Goal: Download file/media

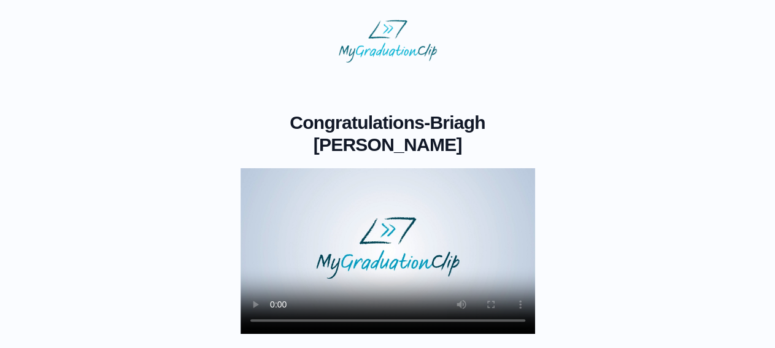
scroll to position [160, 0]
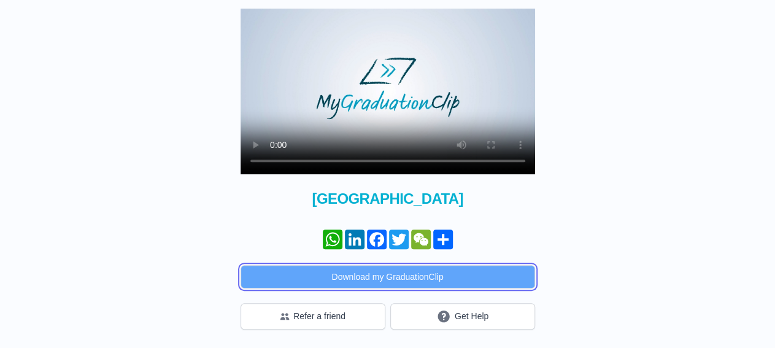
click at [384, 279] on button "Download my GraduationClip" at bounding box center [388, 276] width 295 height 23
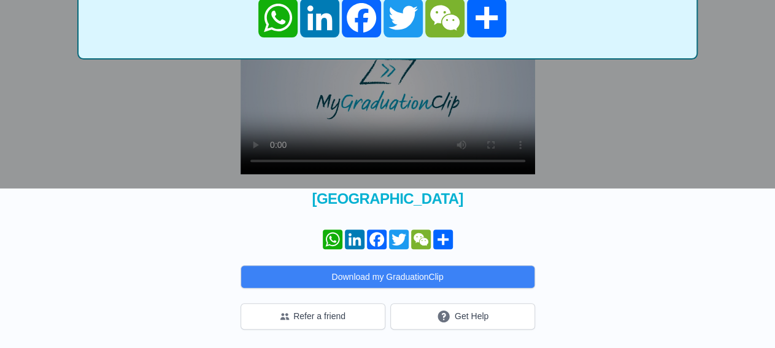
click at [202, 87] on div "× Share your GraduationClip now! WhatsApp LinkedIn Facebook Twitter WeChat Share" at bounding box center [387, 14] width 775 height 348
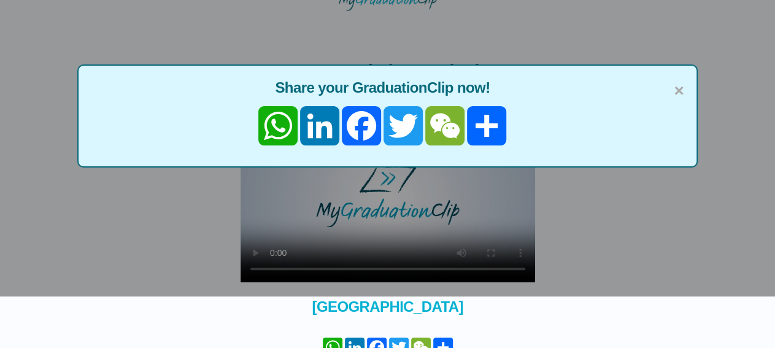
scroll to position [0, 0]
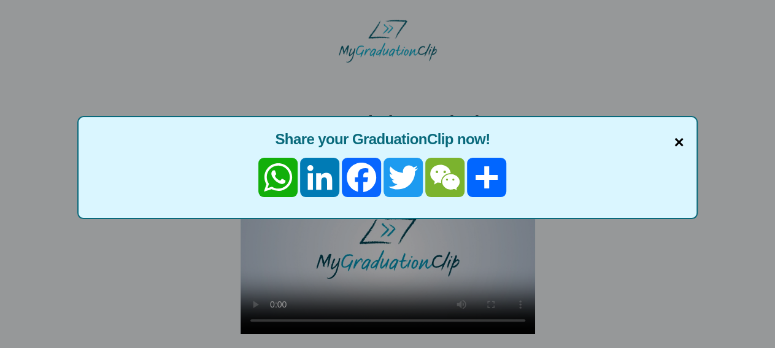
click at [683, 144] on span "×" at bounding box center [679, 142] width 10 height 26
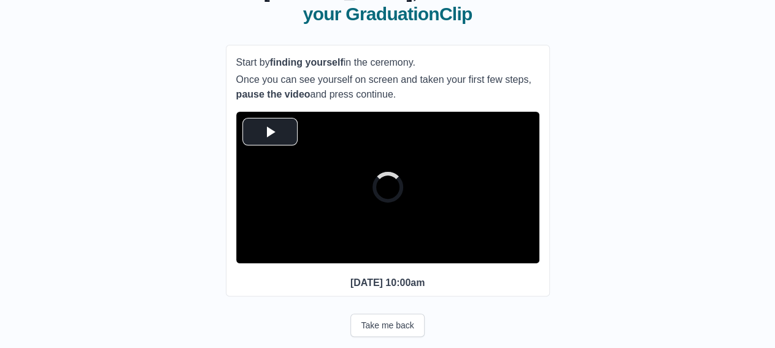
scroll to position [139, 0]
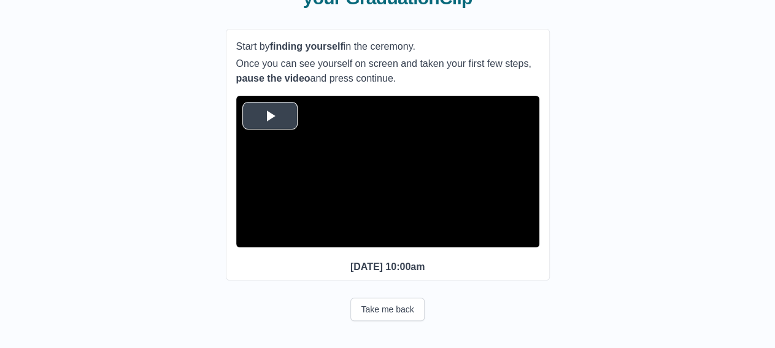
click at [270, 115] on span "Video Player" at bounding box center [270, 115] width 0 height 0
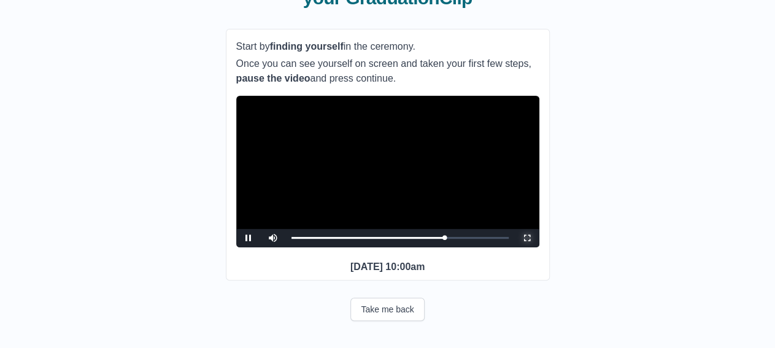
click at [527, 238] on span "Video Player" at bounding box center [527, 238] width 0 height 0
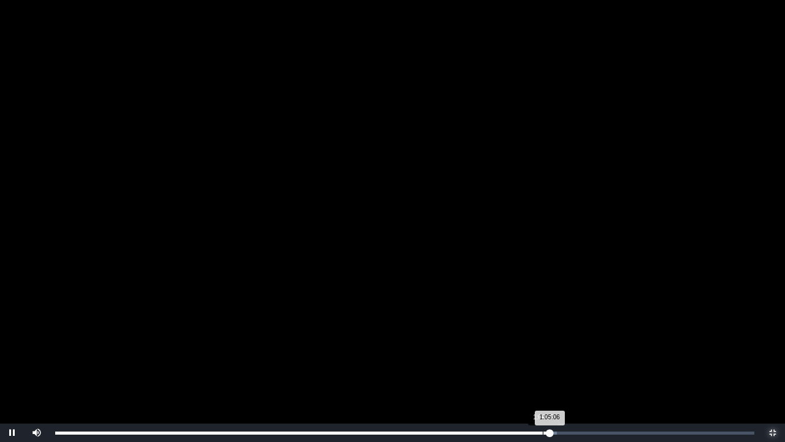
click at [543, 347] on div "1:05:06 Progress : 0%" at bounding box center [302, 432] width 495 height 3
click at [549, 347] on div "Loaded : 0% 1:05:00 1:06:16 Progress : 0%" at bounding box center [405, 432] width 712 height 18
click at [547, 347] on div "1:04:56 Progress : 0%" at bounding box center [301, 432] width 493 height 3
click at [380, 347] on div "Loaded : 0% 0:42:53 1:04:57 Progress : 0%" at bounding box center [405, 432] width 712 height 18
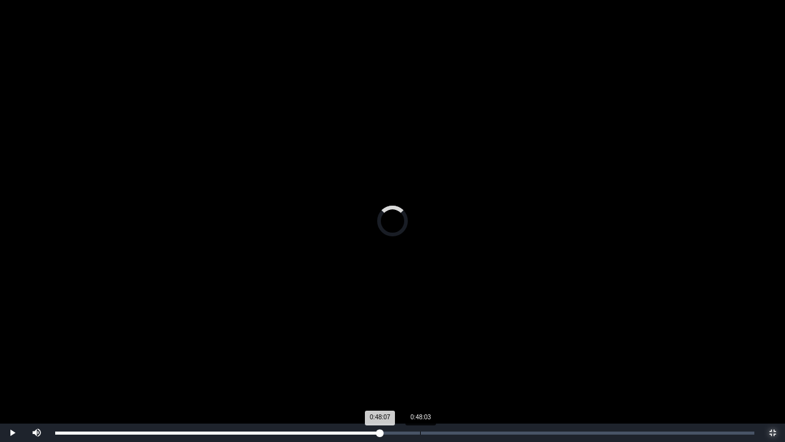
click at [421, 347] on div "Loaded : 0% 0:48:03 0:48:07 Progress : 0%" at bounding box center [405, 432] width 700 height 3
click at [445, 347] on div "Loaded : 0% 0:51:16 0:48:13 Progress : 0%" at bounding box center [405, 432] width 712 height 18
click at [462, 347] on div "Loaded : 0% 0:53:27 0:53:32 Progress : 0%" at bounding box center [405, 432] width 700 height 3
click at [488, 347] on div "Loaded : 0% 0:56:22 0:53:33 Progress : 0%" at bounding box center [405, 432] width 700 height 3
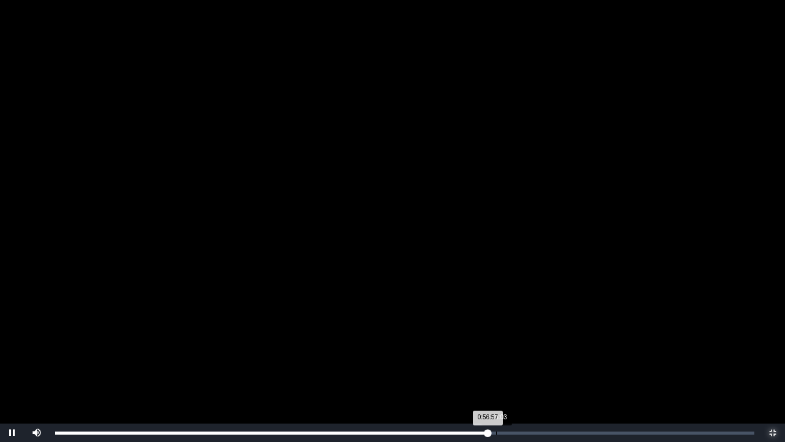
click at [496, 347] on div "Loaded : 0% 0:58:03 0:56:57 Progress : 0%" at bounding box center [405, 432] width 700 height 3
click at [492, 347] on div "0:57:25" at bounding box center [492, 432] width 1 height 3
click at [488, 347] on div "0:57:27 Progress : 0%" at bounding box center [273, 432] width 436 height 3
click at [542, 347] on div "Loaded : 0% 1:03:52 0:59:16 Progress : 0%" at bounding box center [405, 432] width 700 height 3
click at [549, 347] on div "Loaded : 0% 1:04:55 1:04:55 Progress : 0%" at bounding box center [405, 432] width 700 height 3
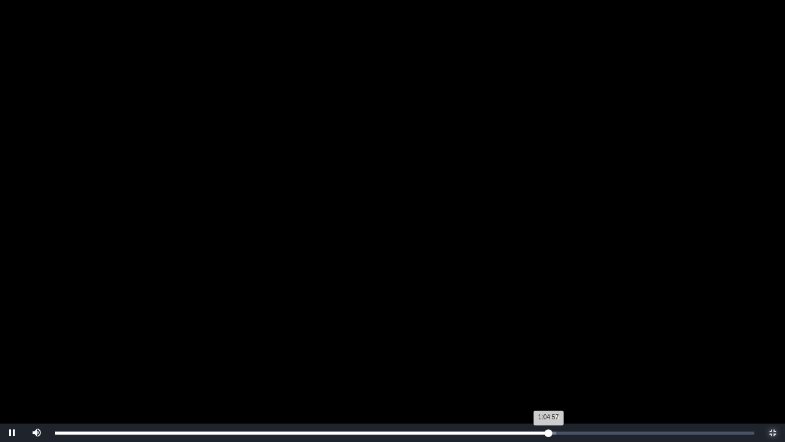
click at [549, 347] on div "1:04:57 Progress : 0%" at bounding box center [301, 432] width 493 height 3
click at [546, 347] on div "1:04:56 Progress : 0%" at bounding box center [301, 432] width 493 height 3
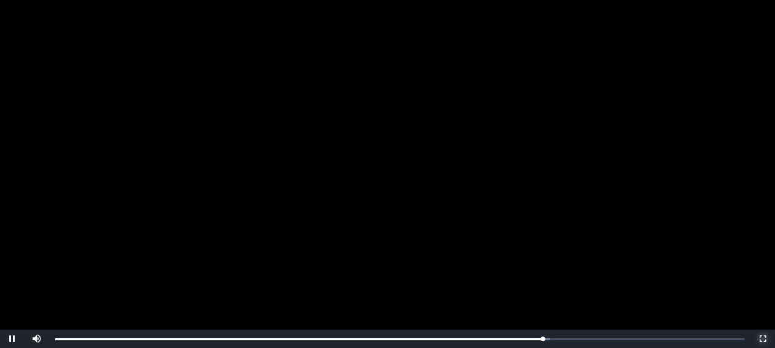
scroll to position [201, 0]
